Goal: Task Accomplishment & Management: Manage account settings

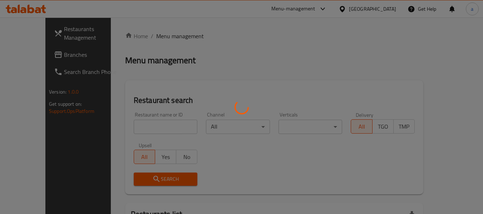
click at [346, 9] on div at bounding box center [241, 107] width 483 height 214
click at [350, 10] on div at bounding box center [241, 107] width 483 height 214
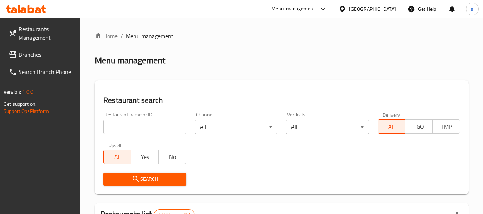
click at [350, 10] on div "[GEOGRAPHIC_DATA]" at bounding box center [372, 9] width 47 height 8
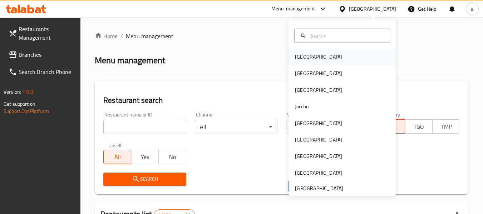
click at [303, 61] on div "[GEOGRAPHIC_DATA]" at bounding box center [318, 57] width 59 height 16
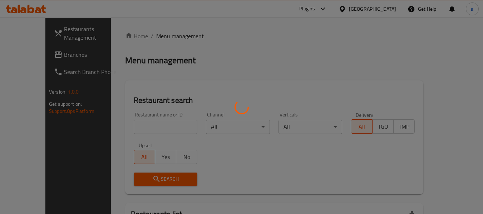
click at [10, 58] on div at bounding box center [241, 107] width 483 height 214
click at [27, 57] on div at bounding box center [241, 107] width 483 height 214
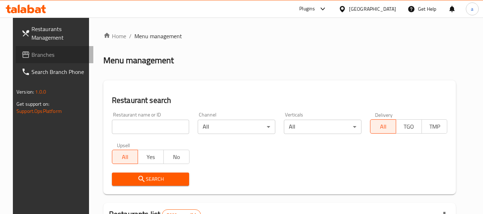
click at [31, 57] on span "Branches" at bounding box center [59, 54] width 56 height 9
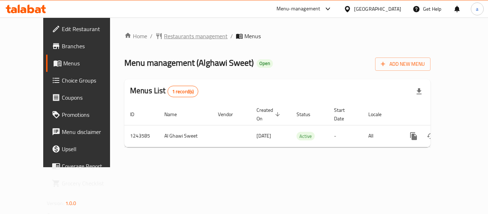
click at [164, 34] on span "Restaurants management" at bounding box center [196, 36] width 64 height 9
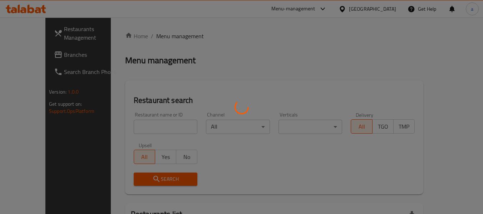
click at [376, 6] on div at bounding box center [241, 107] width 483 height 214
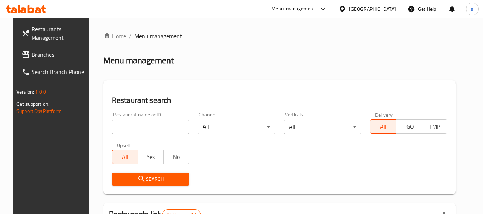
click at [346, 11] on icon at bounding box center [342, 9] width 8 height 8
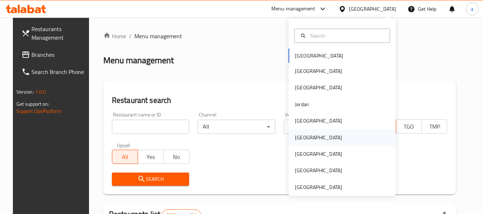
click at [295, 140] on div "Oman" at bounding box center [318, 138] width 47 height 8
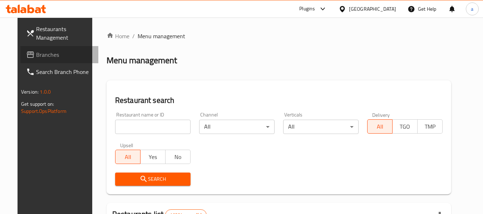
click at [36, 53] on span "Branches" at bounding box center [64, 54] width 56 height 9
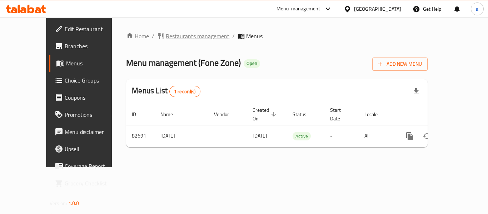
click at [171, 35] on span "Restaurants management" at bounding box center [198, 36] width 64 height 9
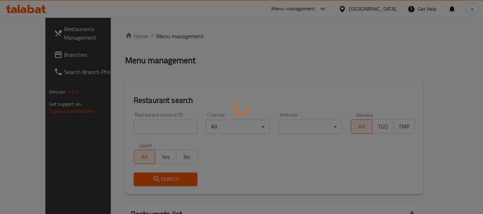
click at [388, 6] on div at bounding box center [241, 107] width 483 height 214
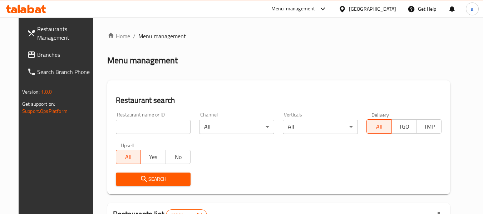
click at [387, 10] on div "[GEOGRAPHIC_DATA]" at bounding box center [372, 9] width 47 height 8
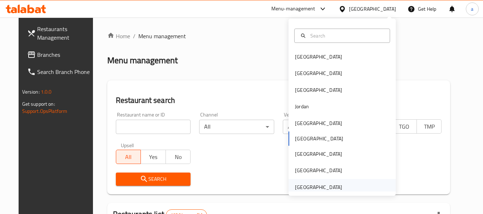
click at [312, 183] on div "[GEOGRAPHIC_DATA]" at bounding box center [318, 187] width 47 height 8
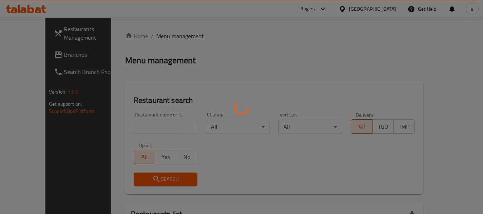
click at [31, 49] on div at bounding box center [241, 107] width 483 height 214
click at [34, 58] on div at bounding box center [241, 107] width 483 height 214
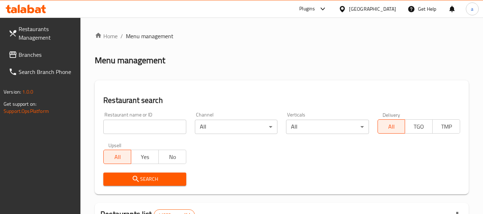
click at [20, 53] on span "Branches" at bounding box center [47, 54] width 56 height 9
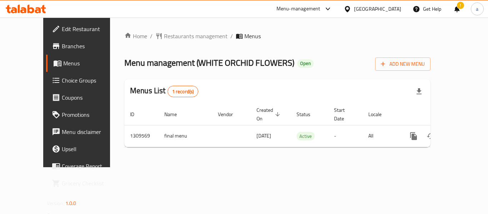
click at [148, 43] on div "Home / Restaurants management / Menus Menu management ( WHITE ORCHID FLOWERS ) …" at bounding box center [277, 92] width 306 height 121
click at [164, 35] on span "Restaurants management" at bounding box center [196, 36] width 64 height 9
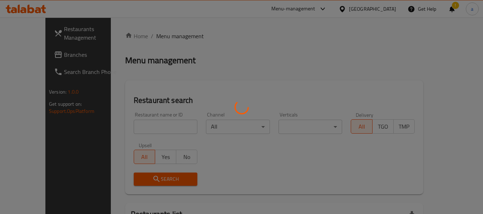
click at [361, 8] on div at bounding box center [241, 107] width 483 height 214
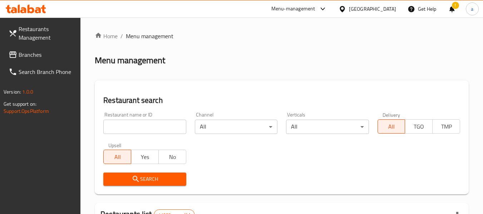
click at [361, 18] on div "​ Menu-management United Arab Emirates Get Help ! a Restaurants Management Bran…" at bounding box center [241, 116] width 483 height 197
click at [361, 8] on div "[GEOGRAPHIC_DATA]" at bounding box center [372, 9] width 47 height 8
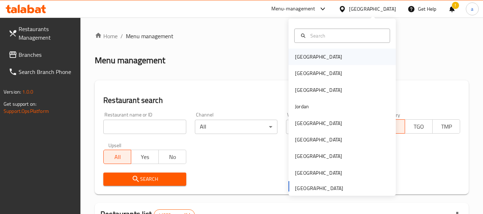
click at [303, 53] on div "Bahrain" at bounding box center [318, 57] width 47 height 8
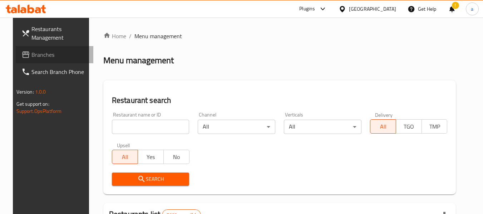
click at [51, 60] on link "Branches" at bounding box center [55, 54] width 78 height 17
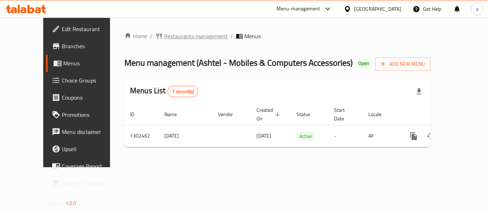
click at [169, 34] on span "Restaurants management" at bounding box center [196, 36] width 64 height 9
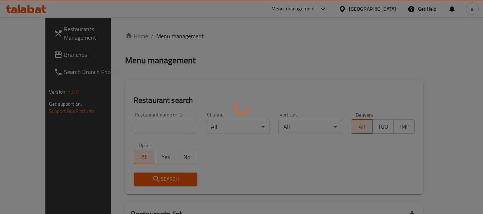
click at [391, 10] on div at bounding box center [241, 107] width 483 height 214
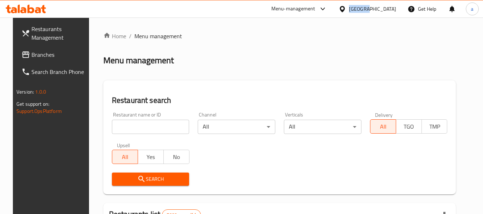
click at [391, 10] on div "Bahrain" at bounding box center [372, 9] width 47 height 8
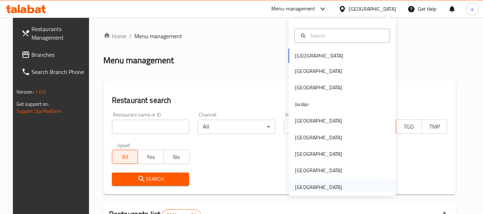
click at [306, 183] on div "[GEOGRAPHIC_DATA]" at bounding box center [318, 187] width 47 height 8
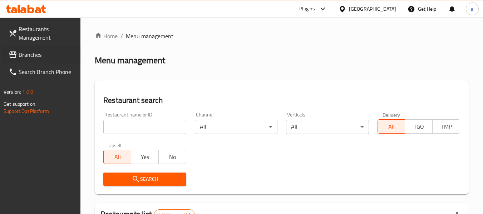
click at [1, 54] on div "Branches" at bounding box center [38, 54] width 86 height 17
click at [25, 53] on span "Branches" at bounding box center [47, 54] width 56 height 9
